Goal: Information Seeking & Learning: Learn about a topic

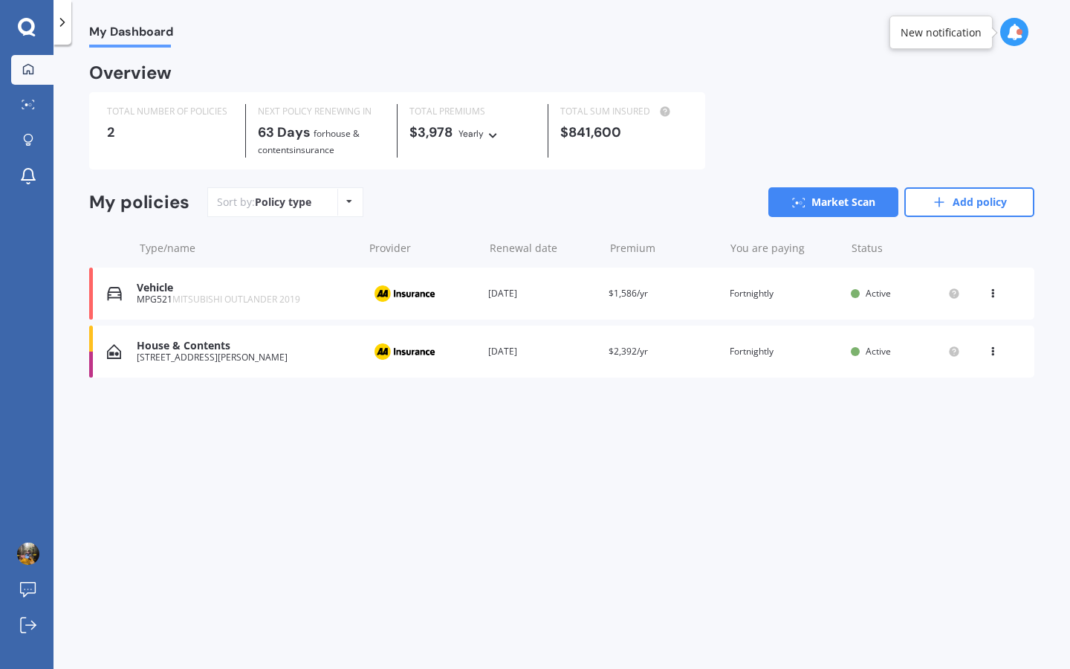
click at [27, 19] on icon at bounding box center [26, 26] width 17 height 17
click at [26, 27] on icon at bounding box center [27, 27] width 18 height 19
click at [62, 25] on icon at bounding box center [62, 22] width 15 height 15
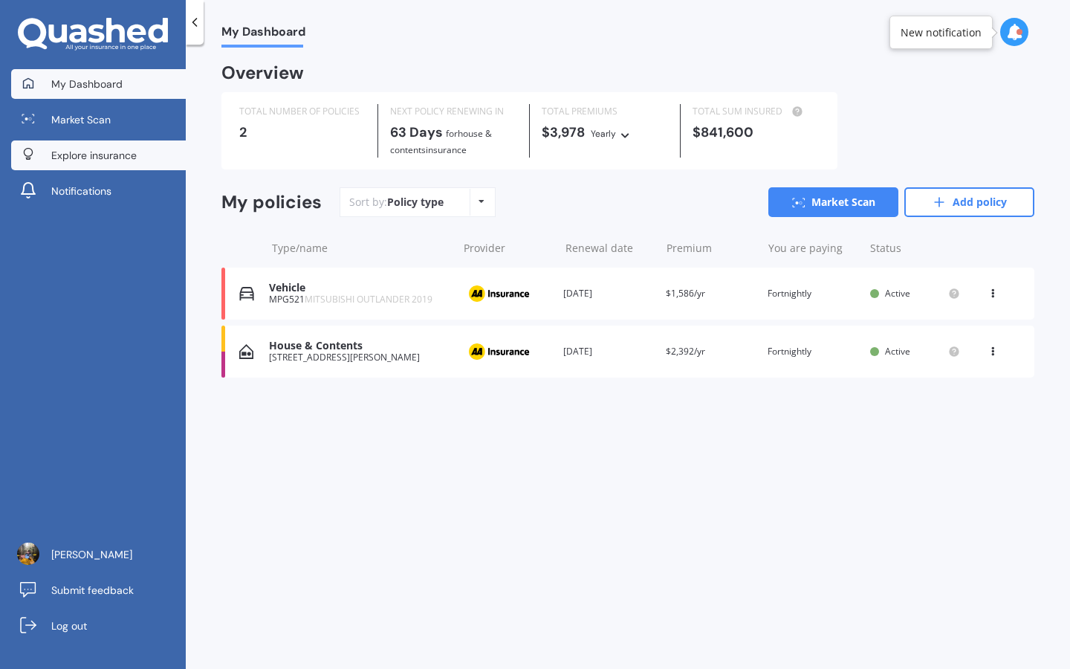
click at [57, 149] on span "Explore insurance" at bounding box center [93, 155] width 85 height 15
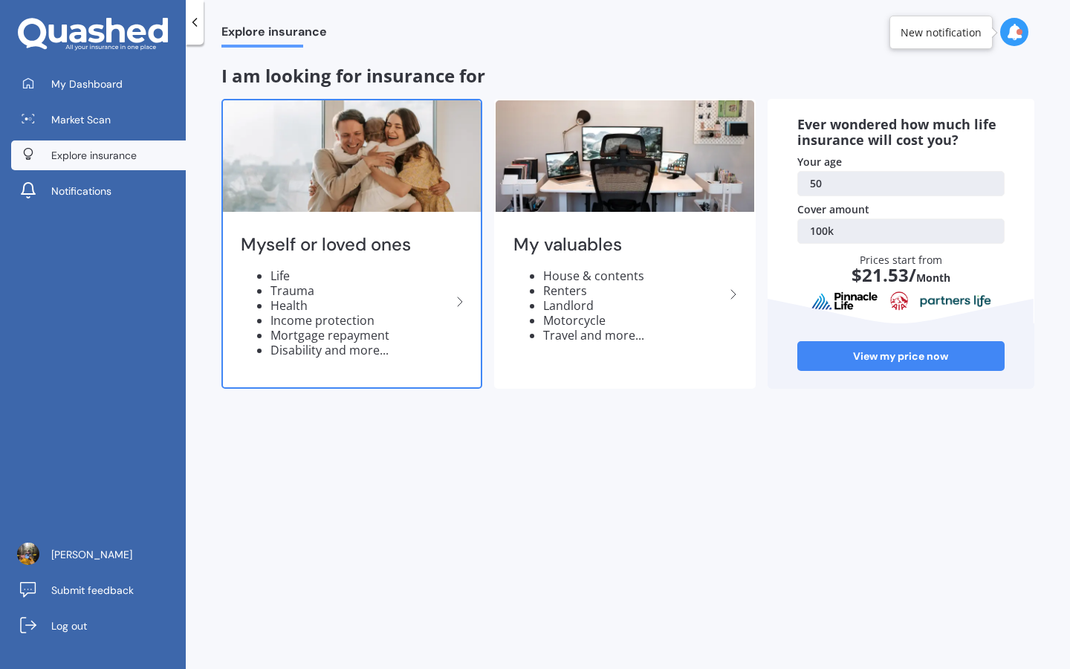
click at [264, 265] on div "Myself or loved ones Life Trauma Health Income protection Mortgage repayment Di…" at bounding box center [352, 301] width 258 height 172
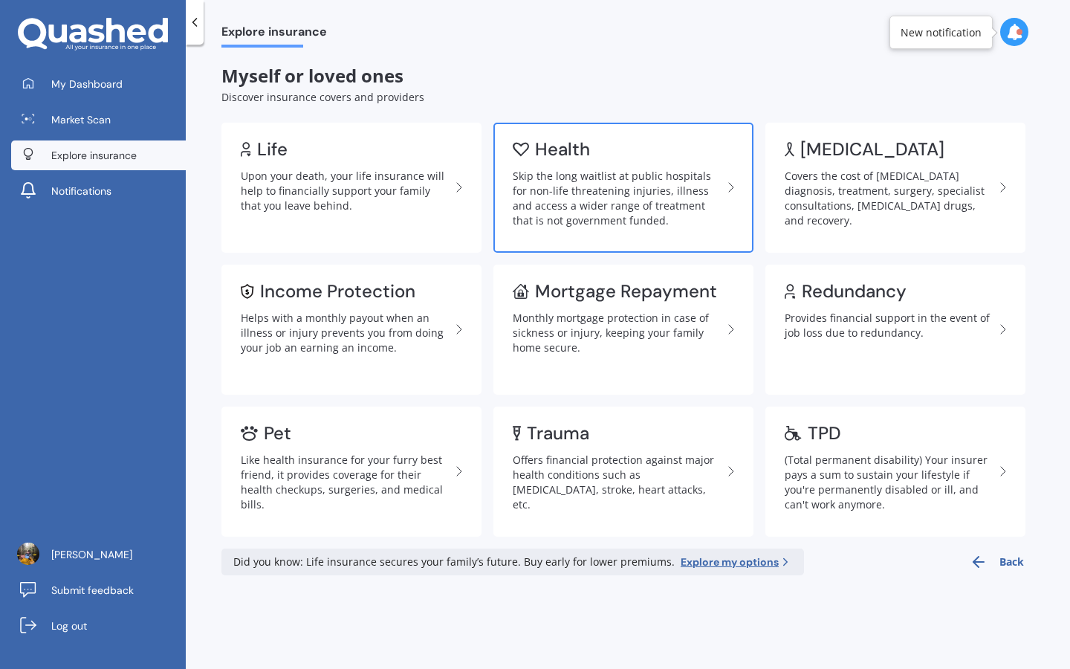
click at [563, 182] on div "Skip the long waitlist at public hospitals for non-life threatening injuries, i…" at bounding box center [618, 198] width 210 height 59
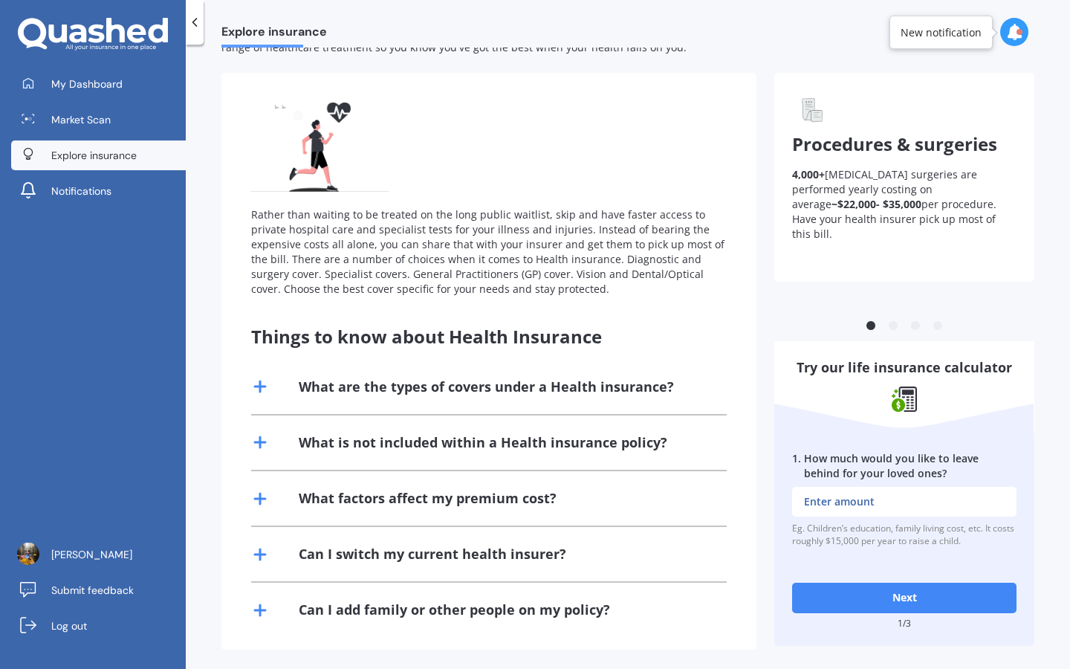
scroll to position [63, 0]
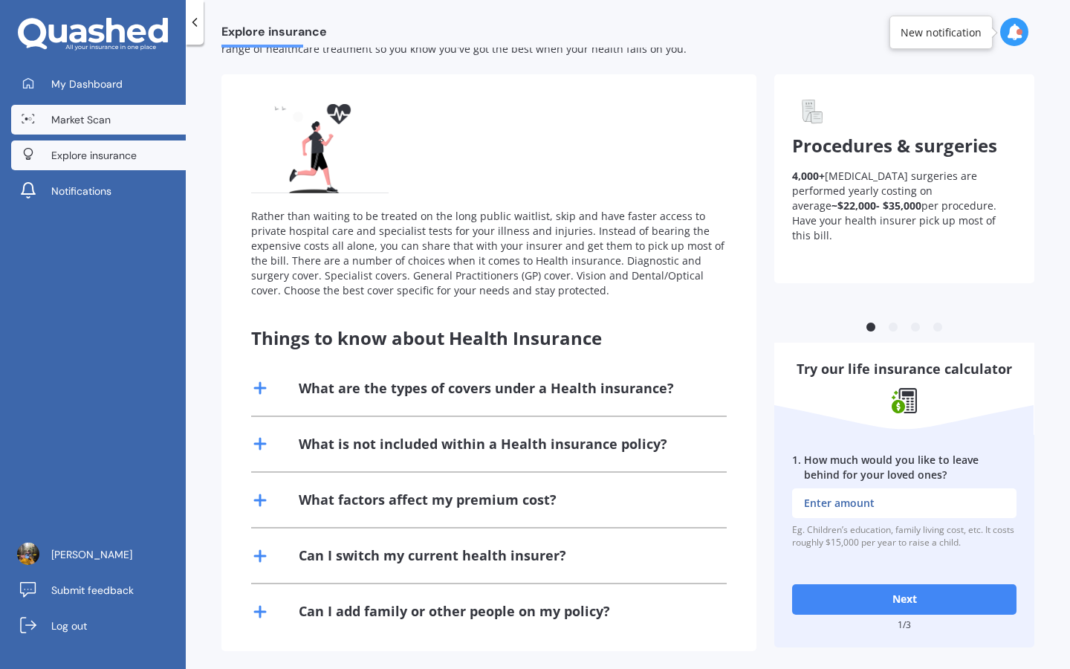
click at [100, 113] on span "Market Scan" at bounding box center [80, 119] width 59 height 15
